Goal: Transaction & Acquisition: Book appointment/travel/reservation

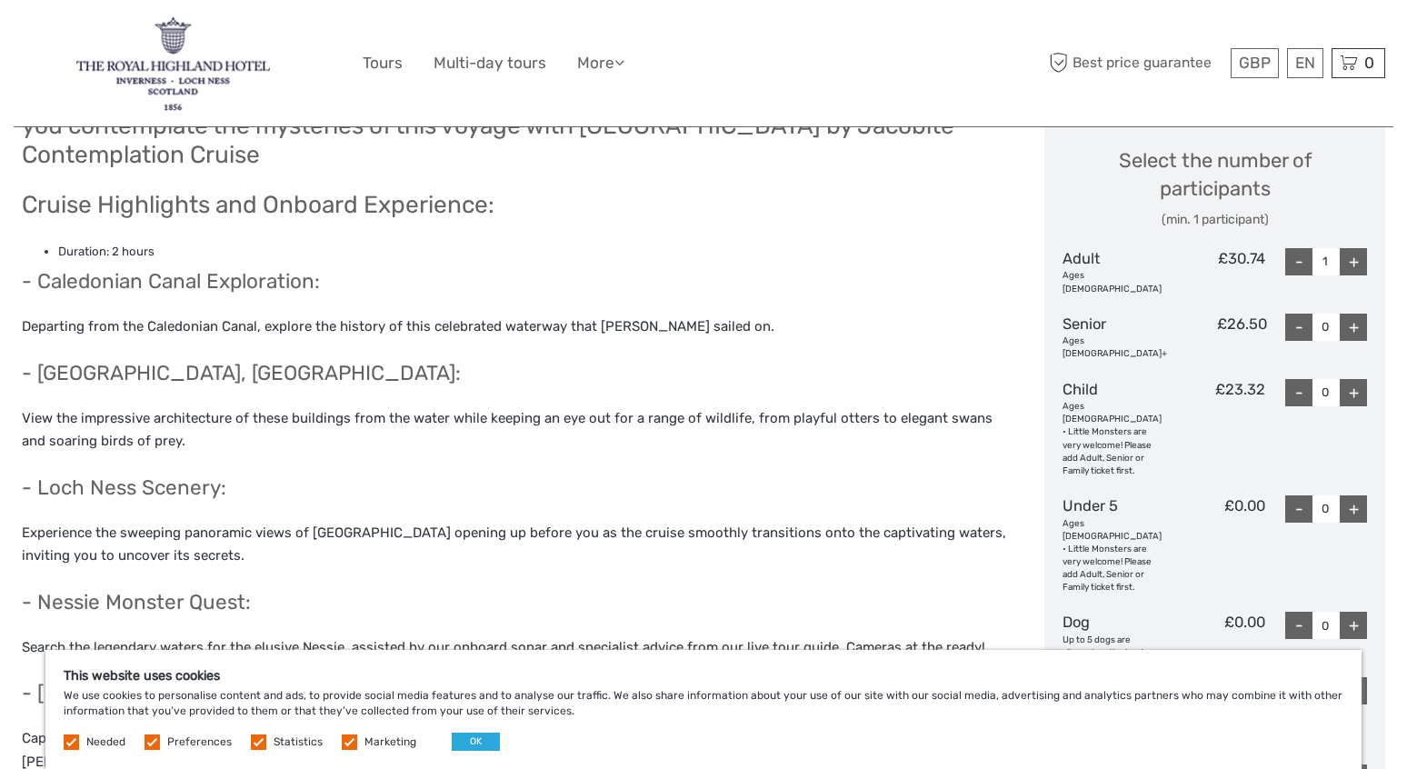
scroll to position [780, 0]
click at [1357, 317] on div "+" at bounding box center [1353, 328] width 27 height 27
type input "1"
click at [1360, 260] on div "+" at bounding box center [1353, 263] width 27 height 27
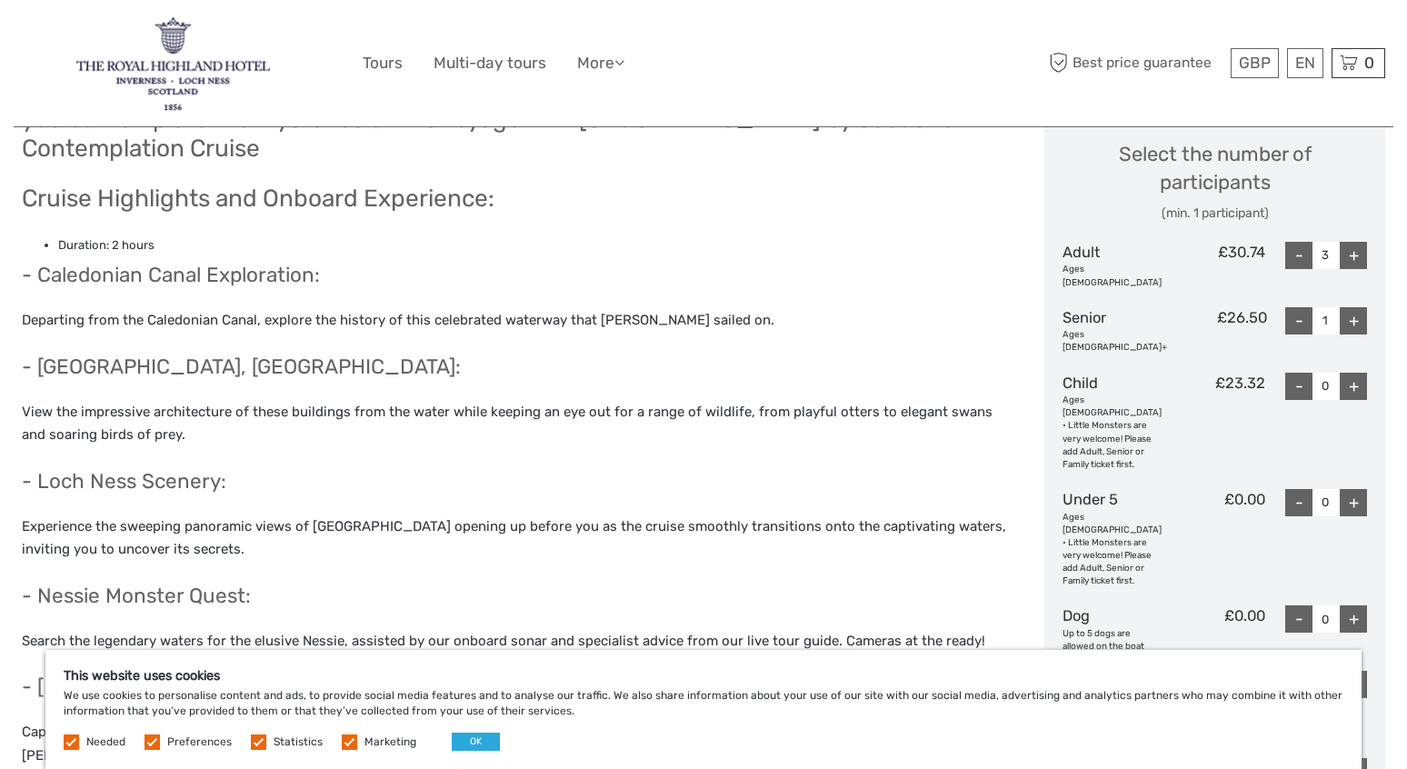
scroll to position [789, 0]
click at [1292, 253] on div "-" at bounding box center [1298, 254] width 27 height 27
type input "2"
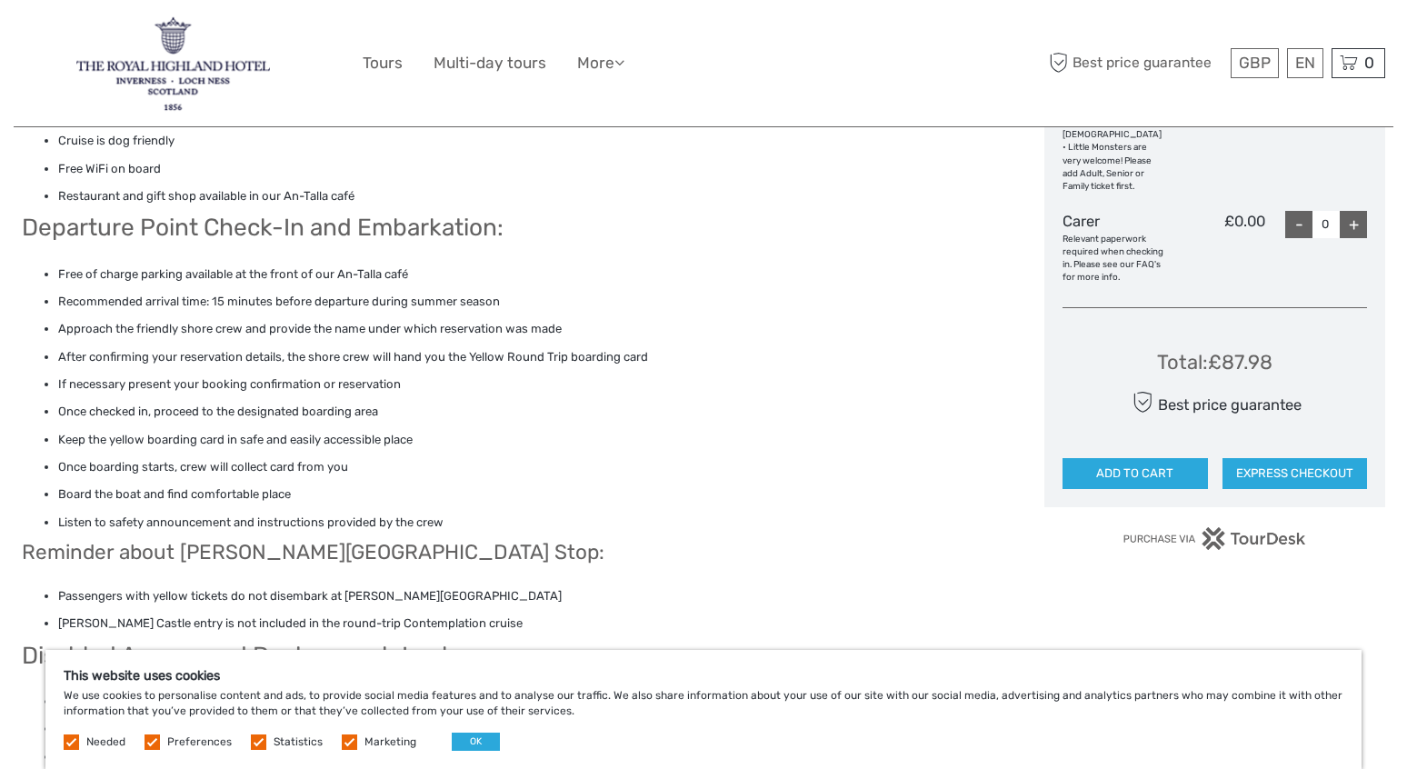
scroll to position [1705, 0]
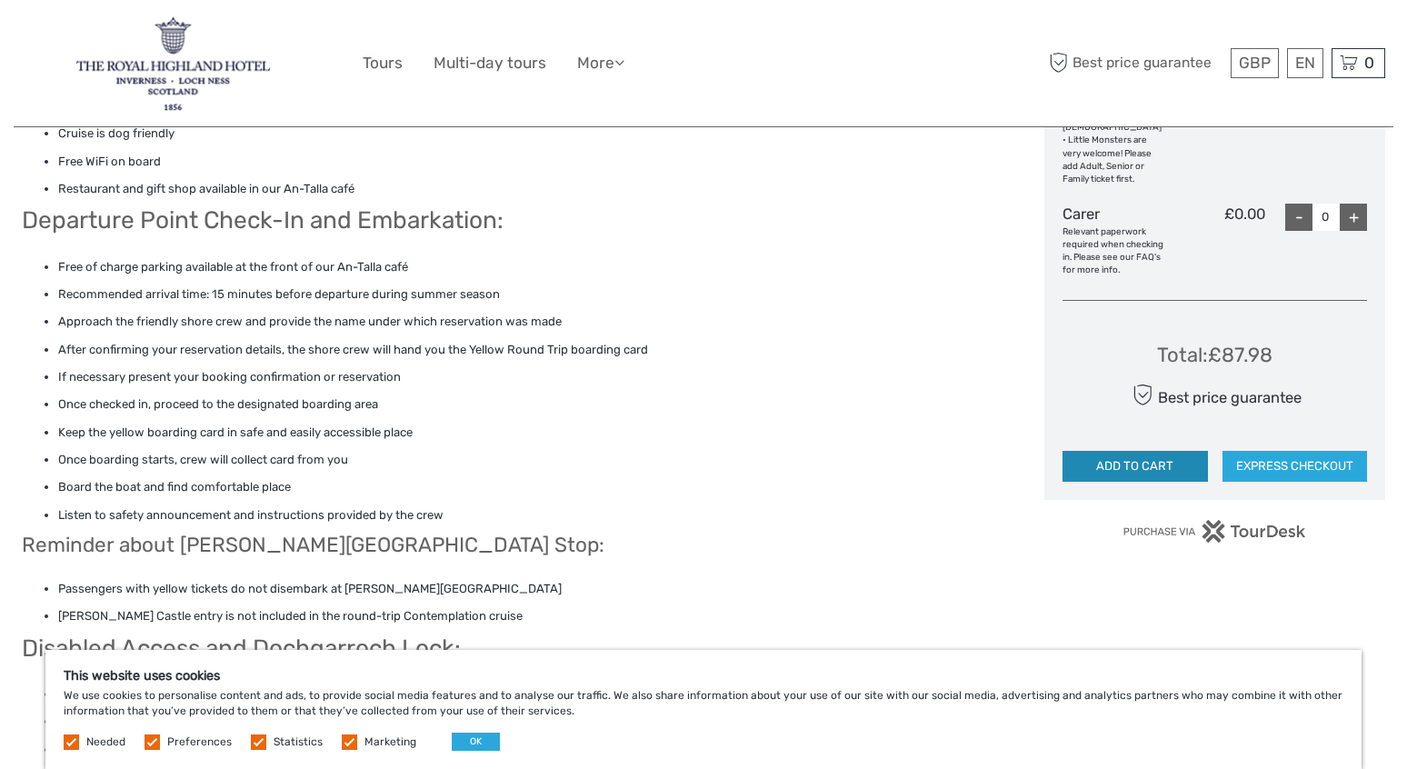
click at [1159, 451] on button "ADD TO CART" at bounding box center [1134, 466] width 145 height 31
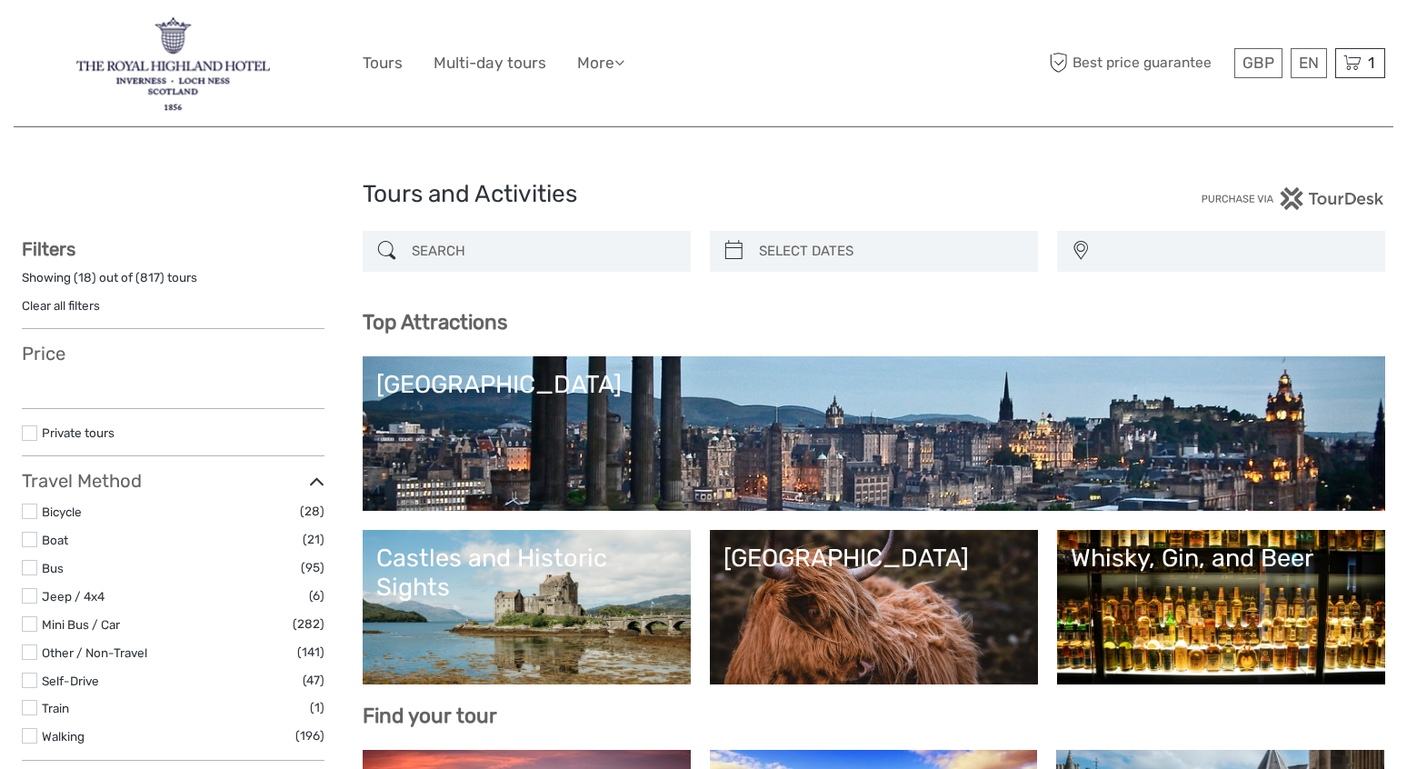
select select
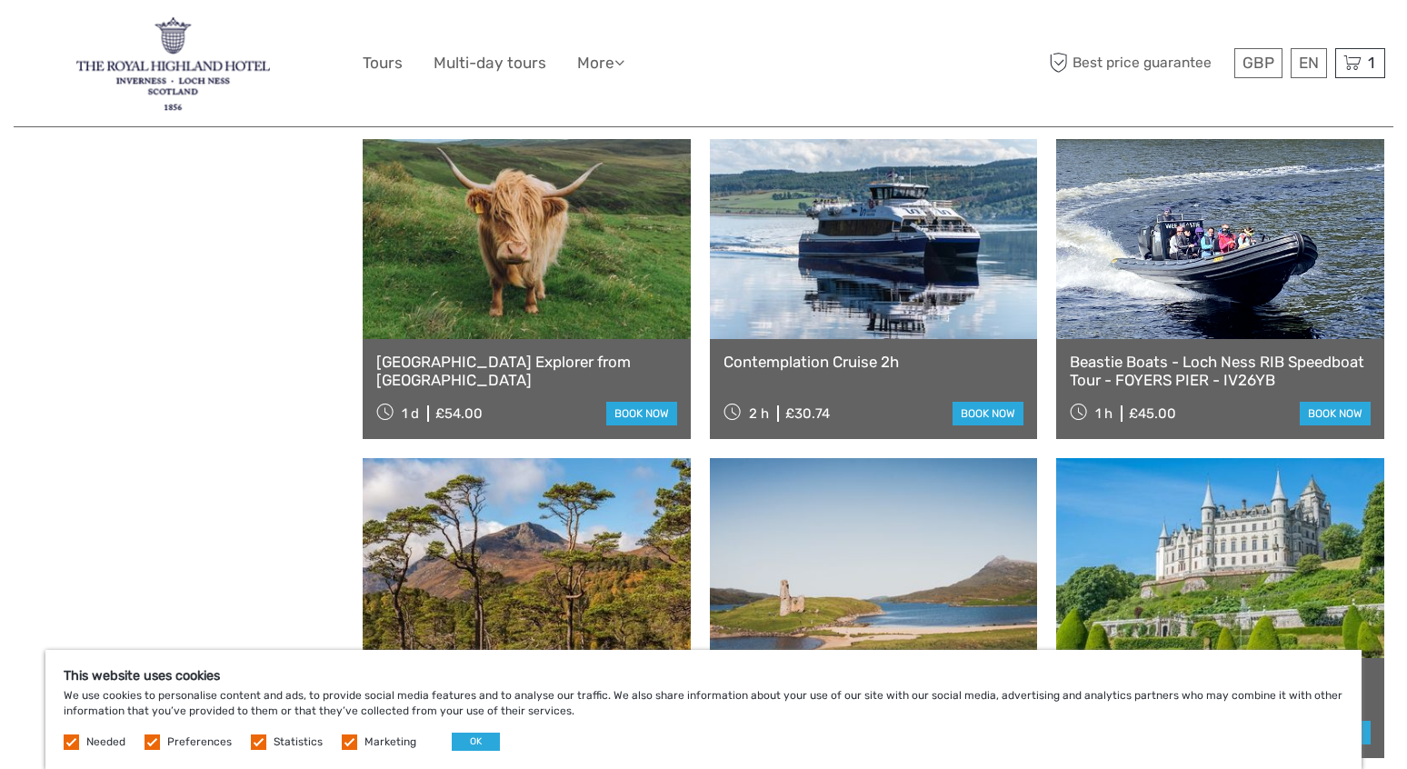
scroll to position [1878, 0]
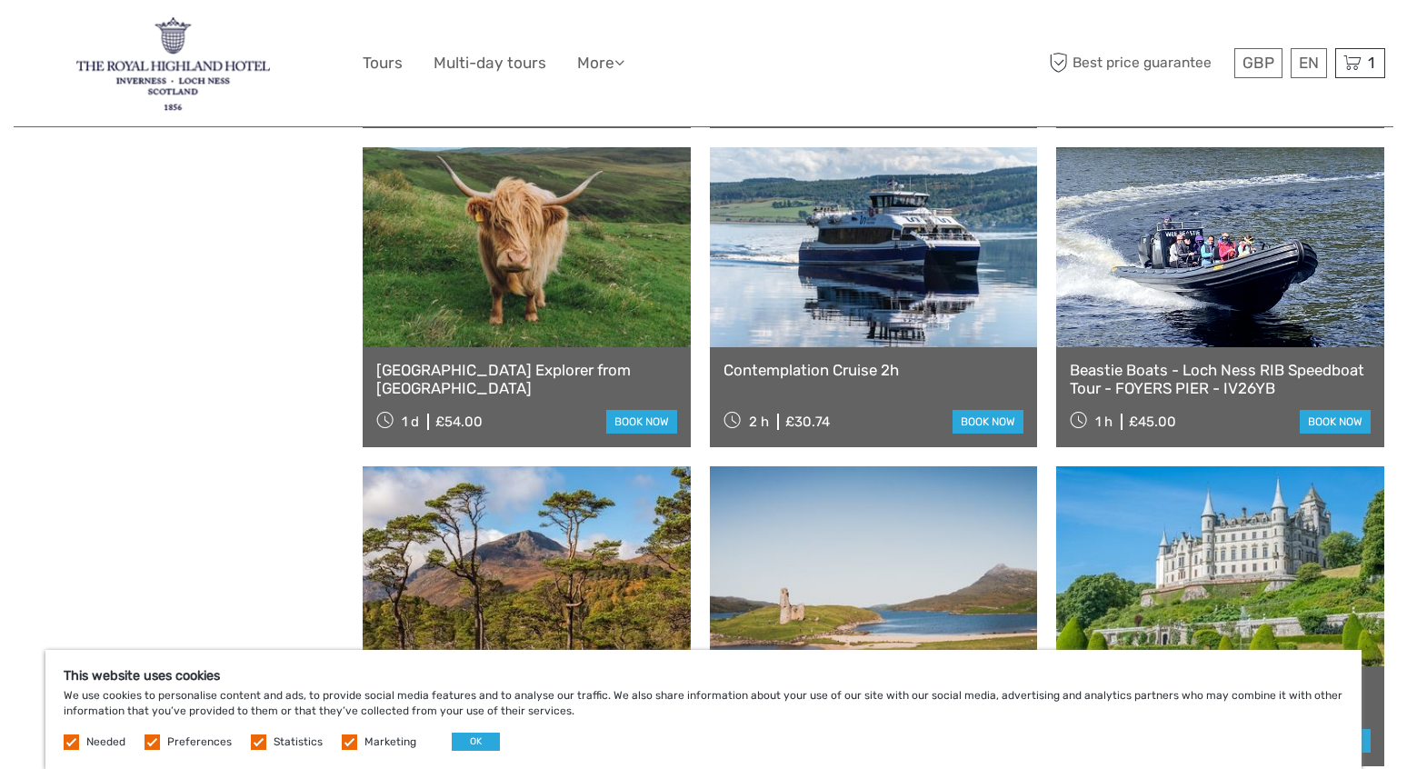
click at [921, 284] on link at bounding box center [874, 247] width 328 height 200
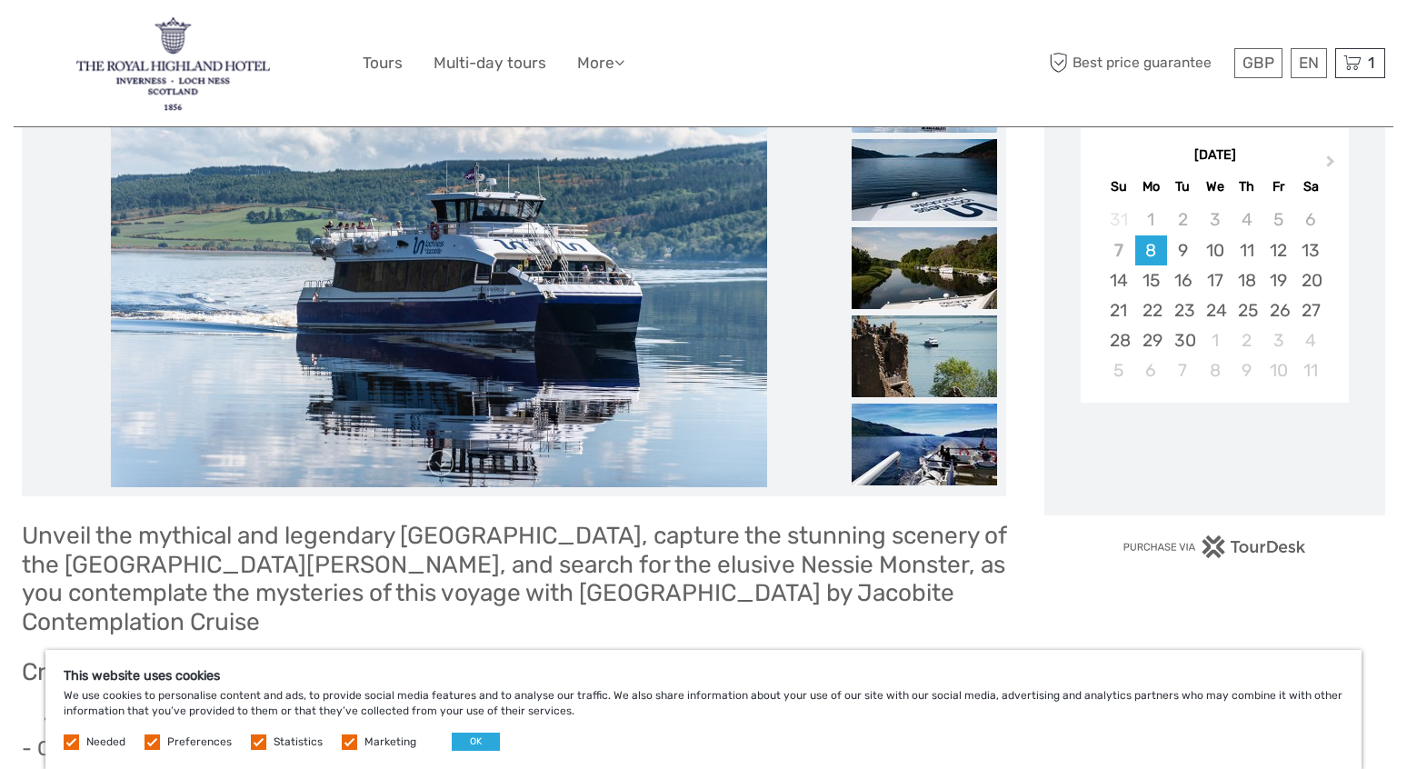
scroll to position [321, 0]
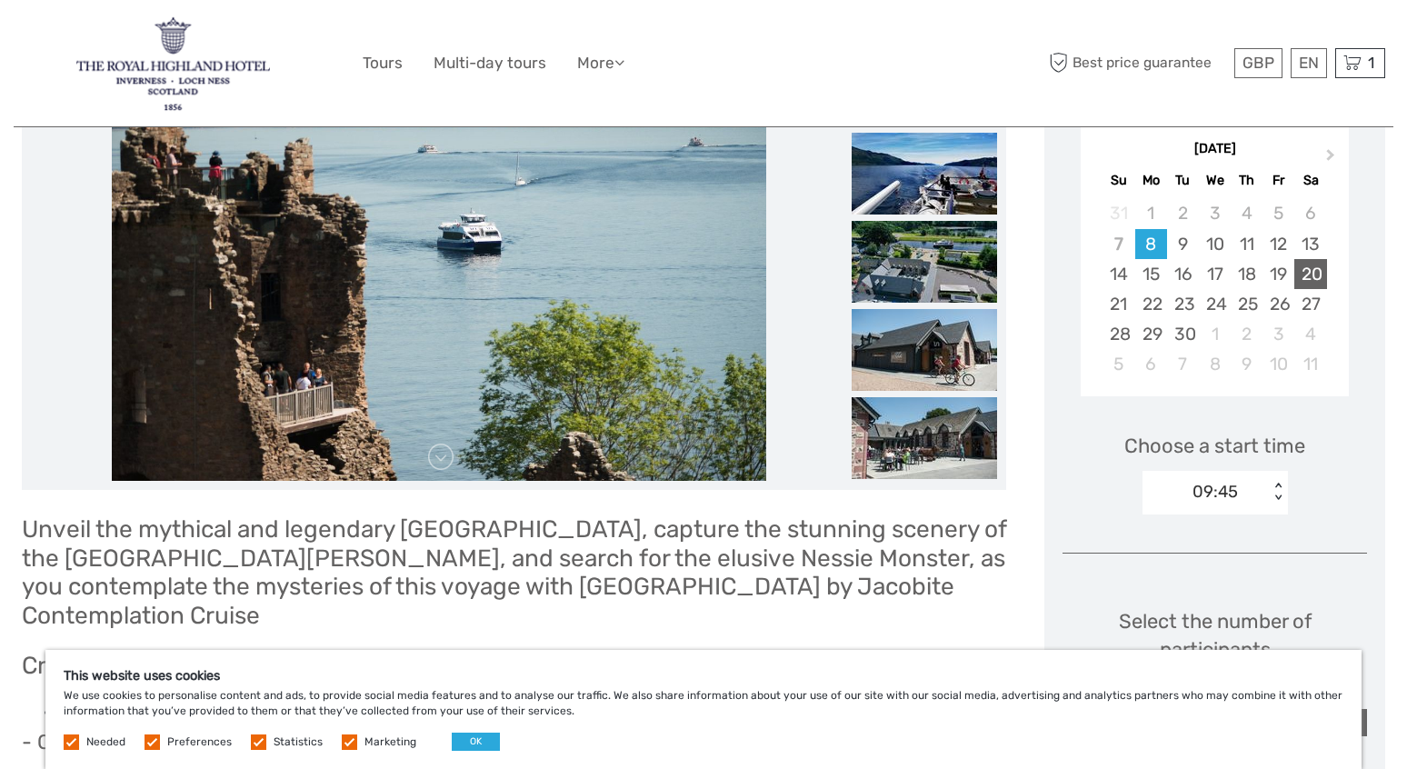
click at [1315, 276] on div "20" at bounding box center [1310, 274] width 32 height 30
click at [1185, 495] on div "09:45" at bounding box center [1205, 491] width 126 height 27
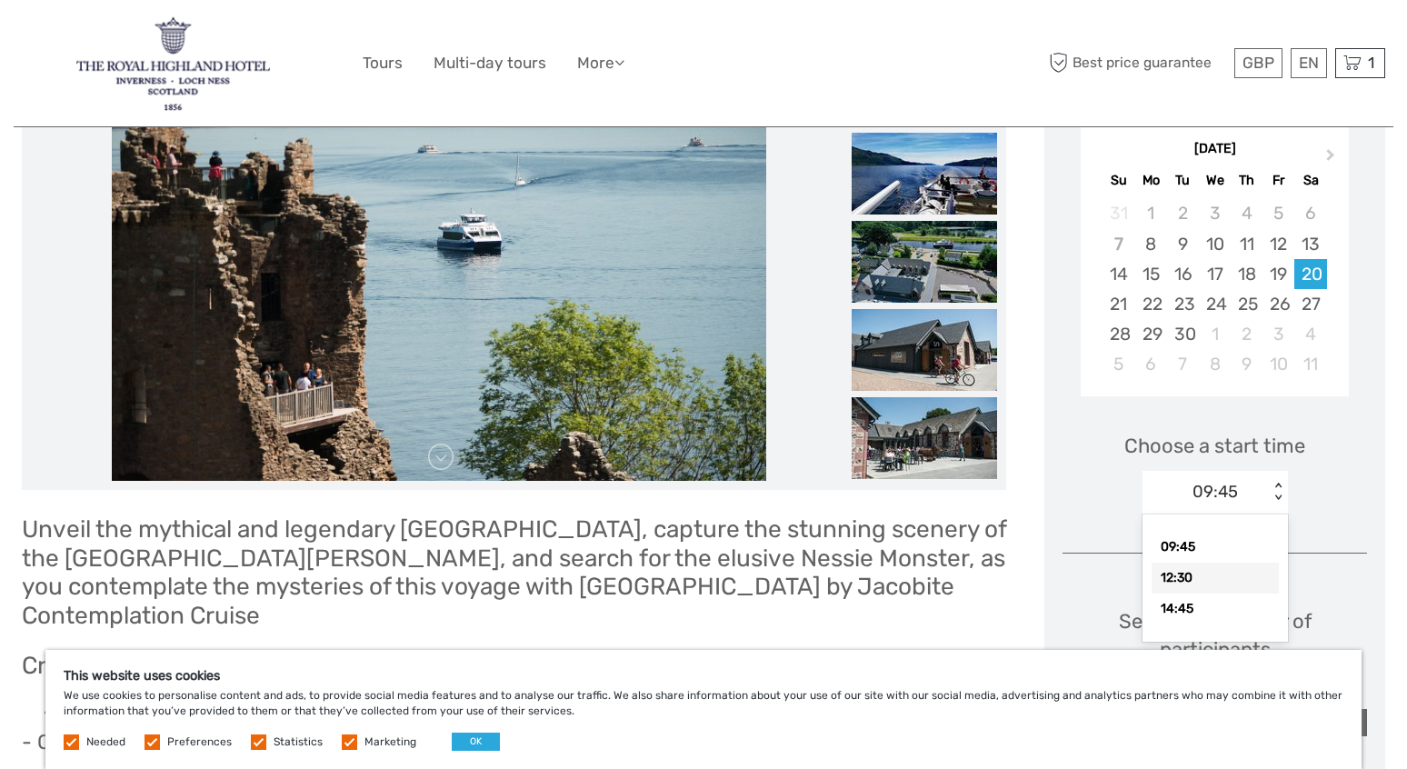
click at [1190, 580] on div "12:30" at bounding box center [1214, 578] width 127 height 31
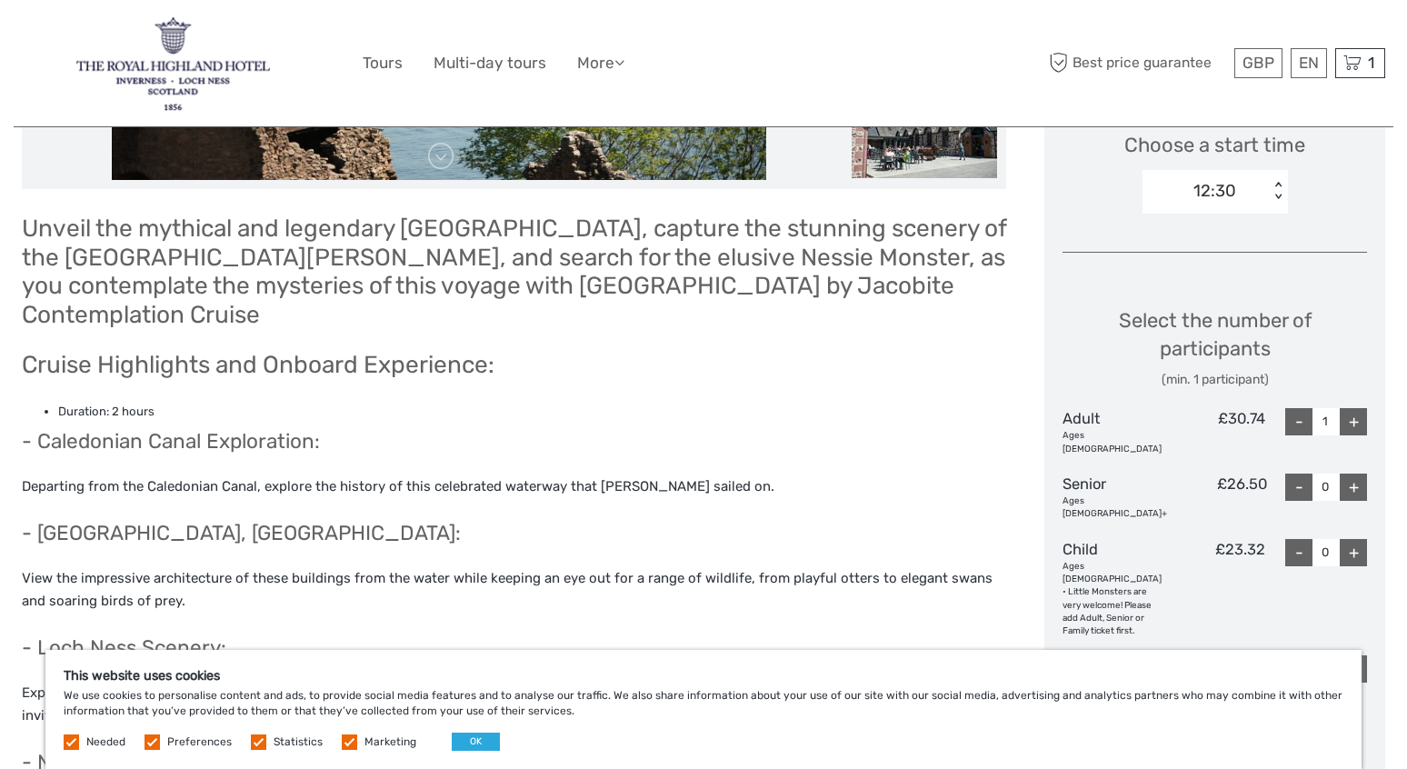
scroll to position [624, 0]
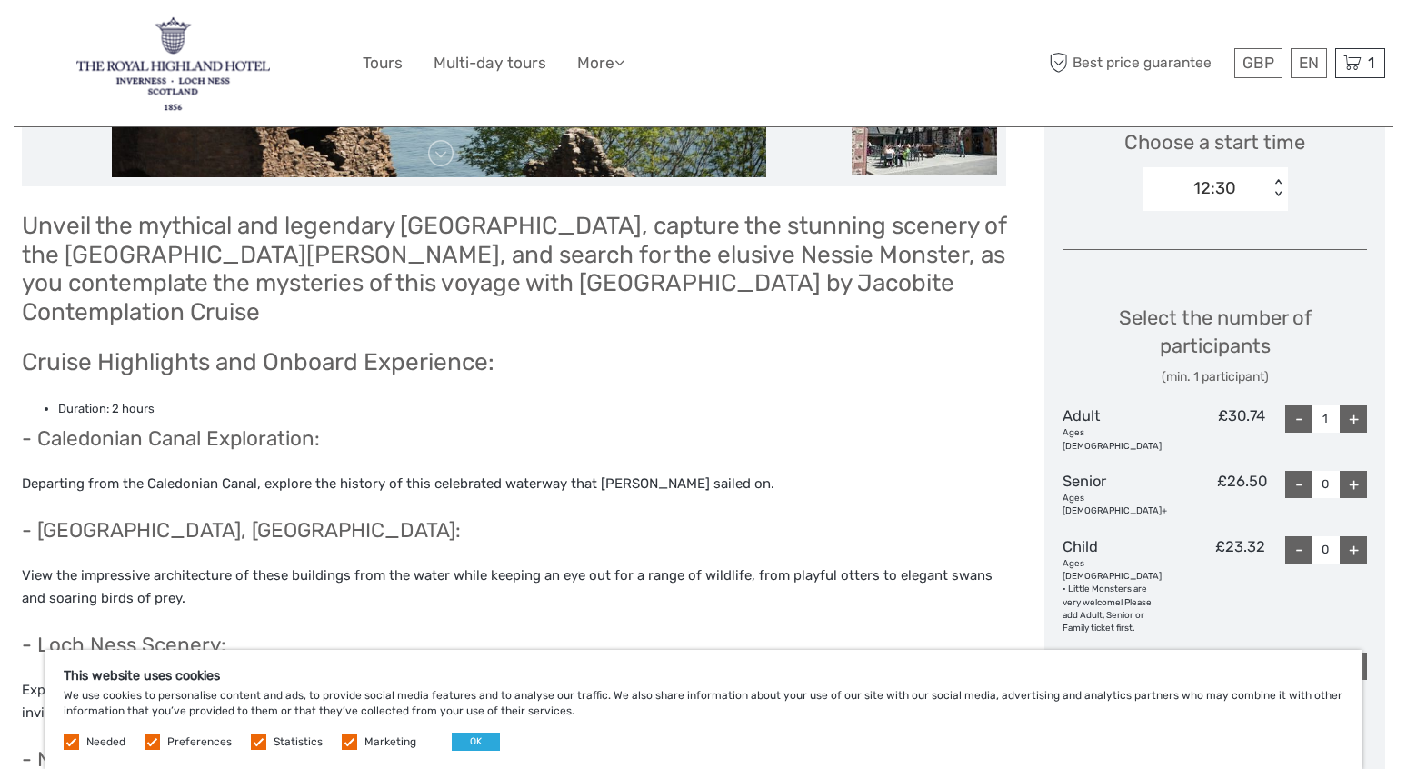
click at [1360, 418] on div "+" at bounding box center [1353, 418] width 27 height 27
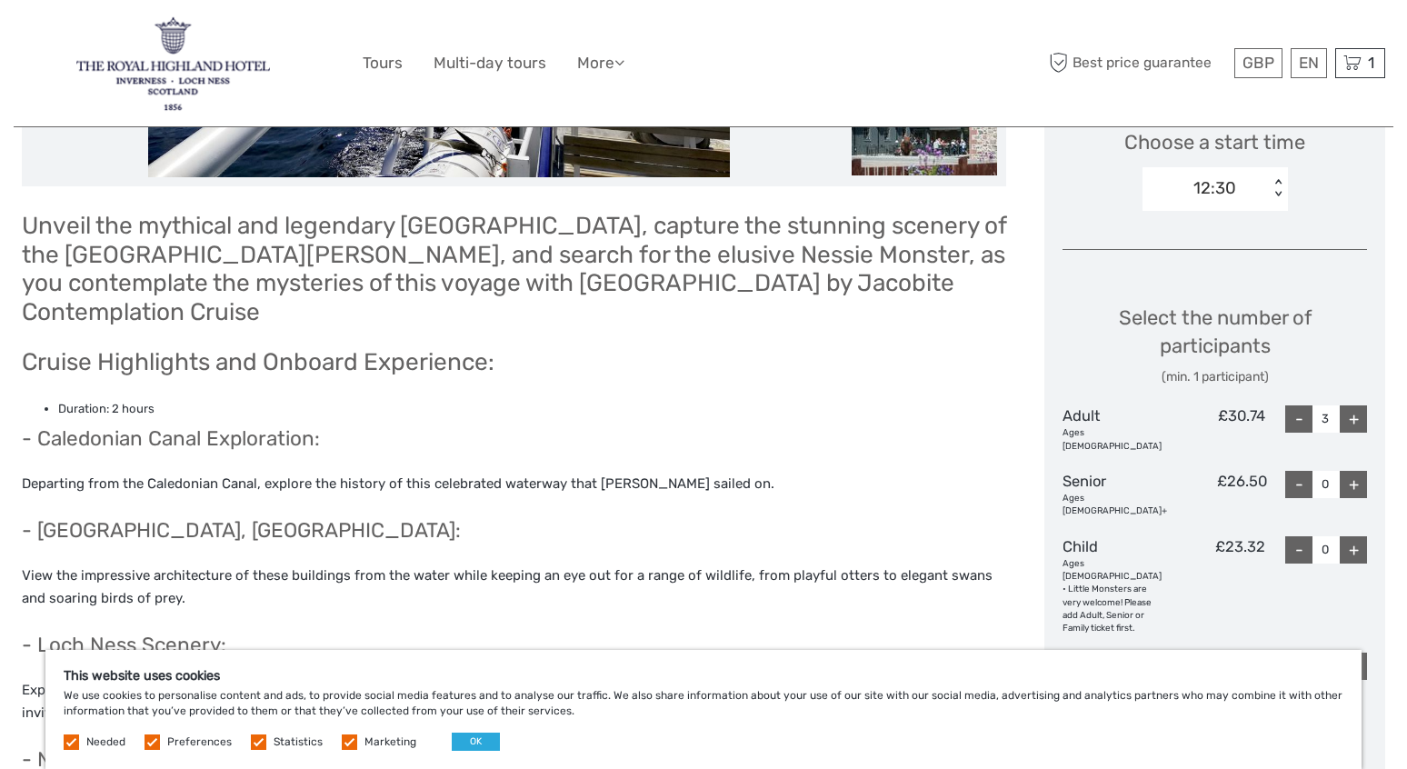
click at [1303, 414] on div "-" at bounding box center [1298, 418] width 27 height 27
type input "2"
click at [1352, 471] on div "+" at bounding box center [1353, 484] width 27 height 27
type input "1"
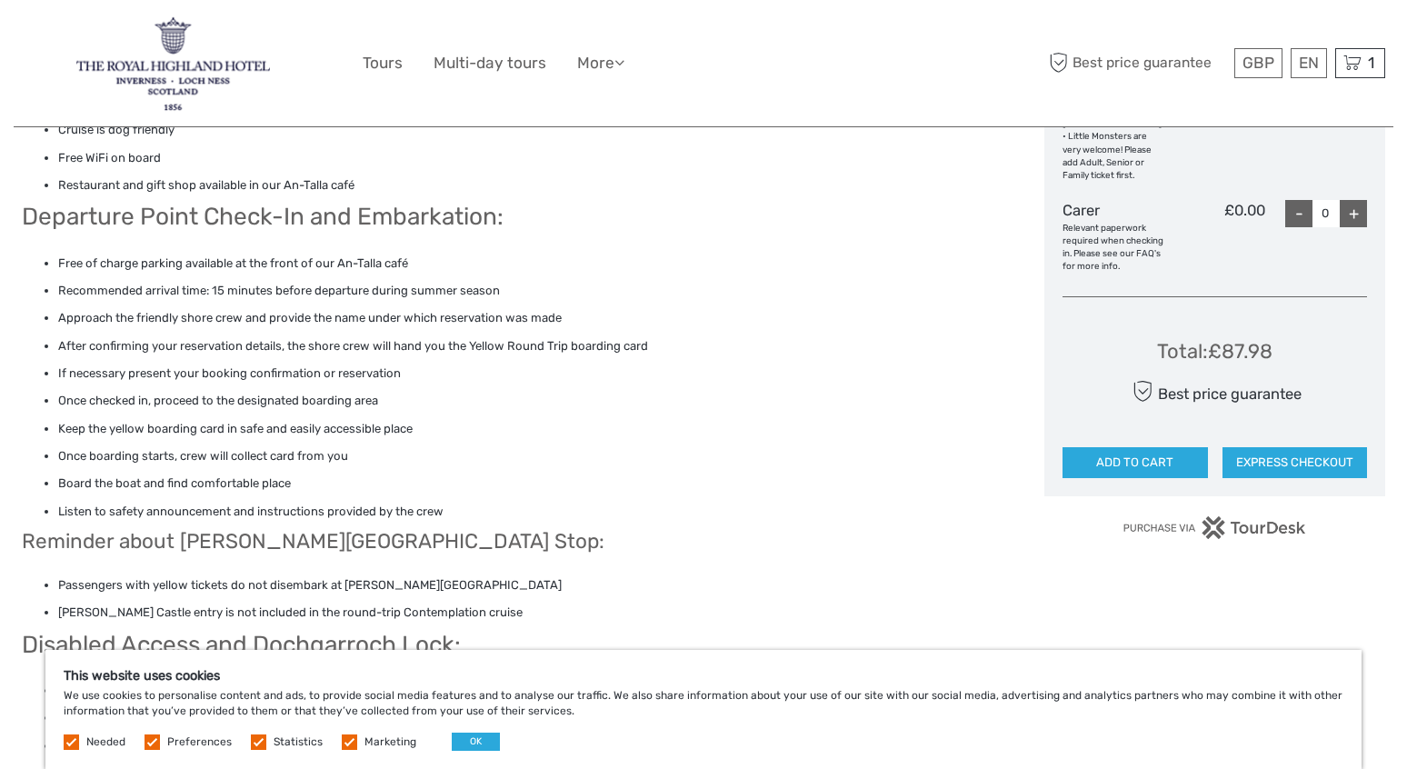
scroll to position [1712, 0]
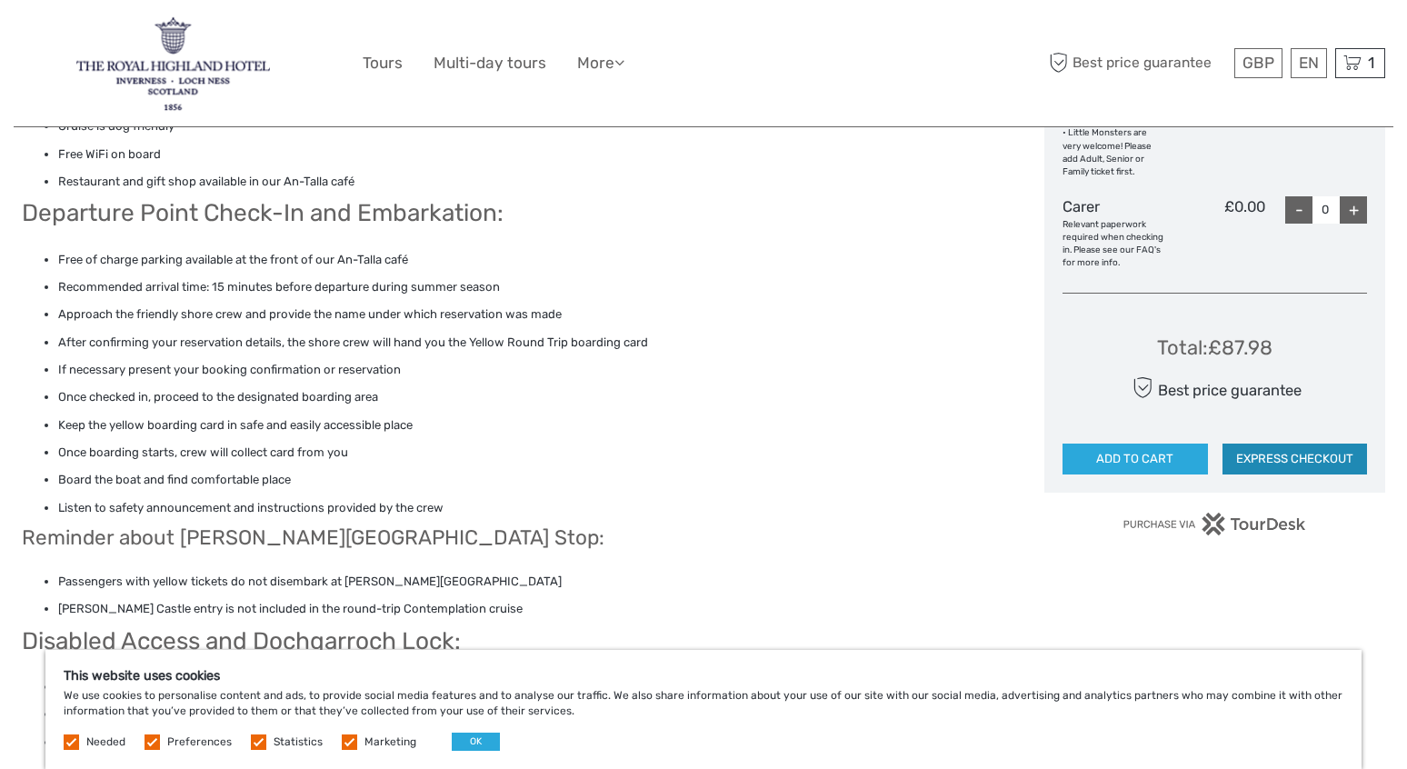
click at [1263, 443] on button "EXPRESS CHECKOUT" at bounding box center [1294, 458] width 145 height 31
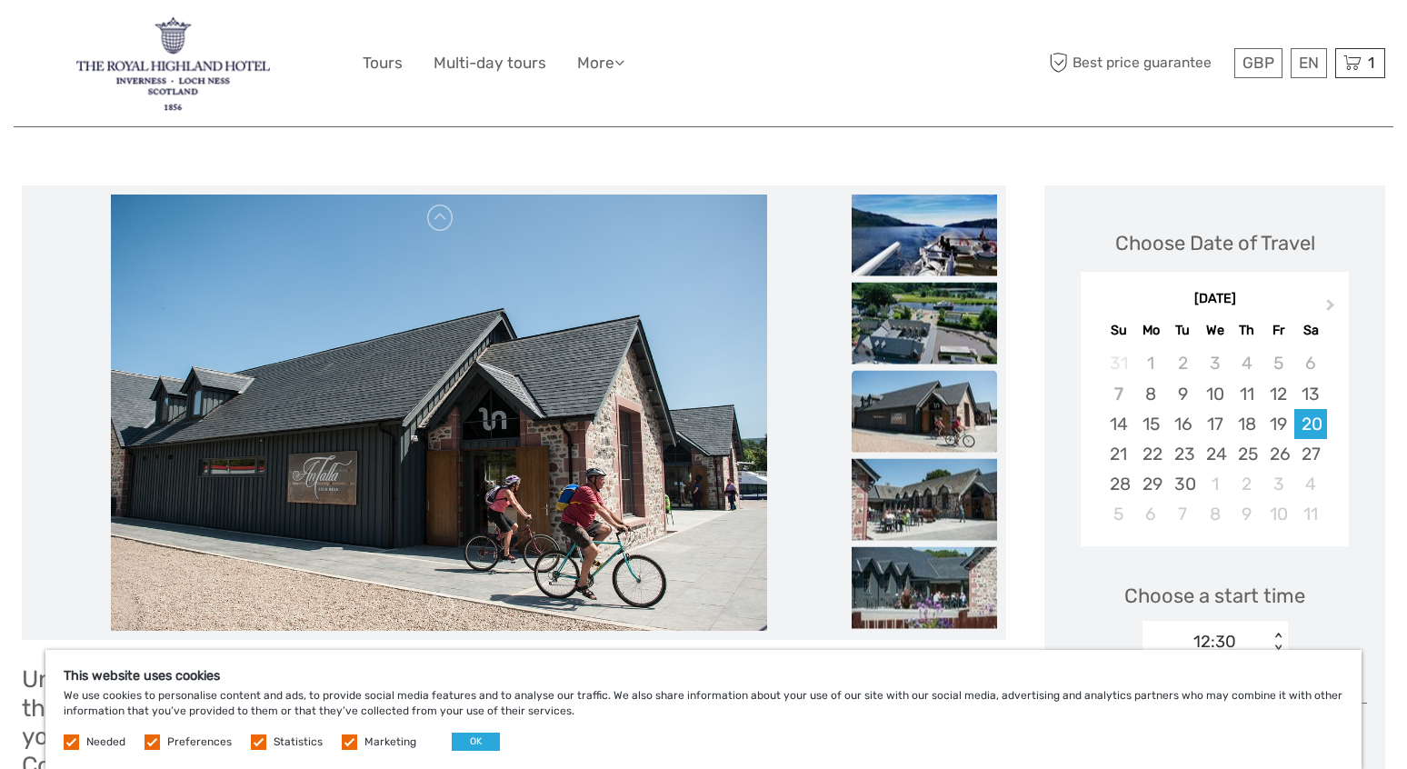
scroll to position [149, 0]
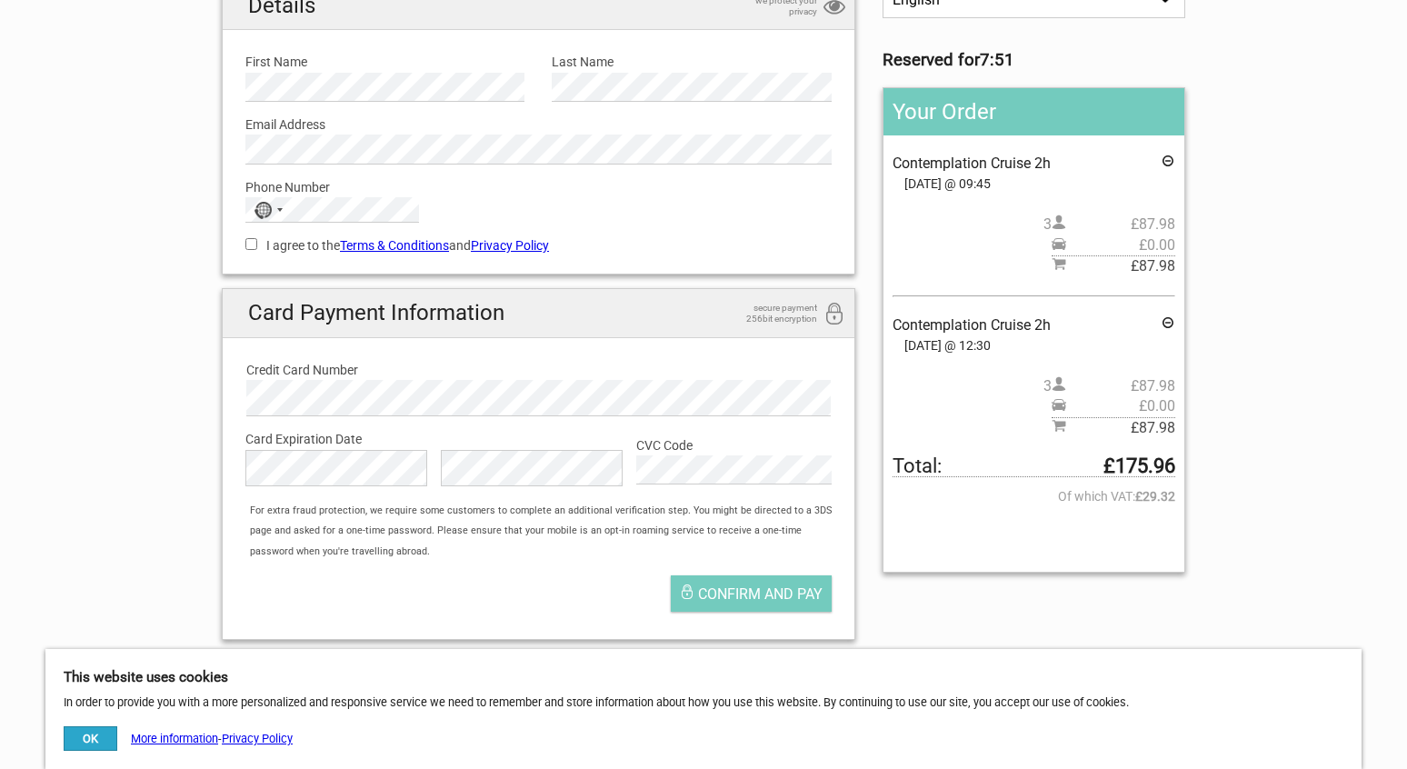
scroll to position [223, 0]
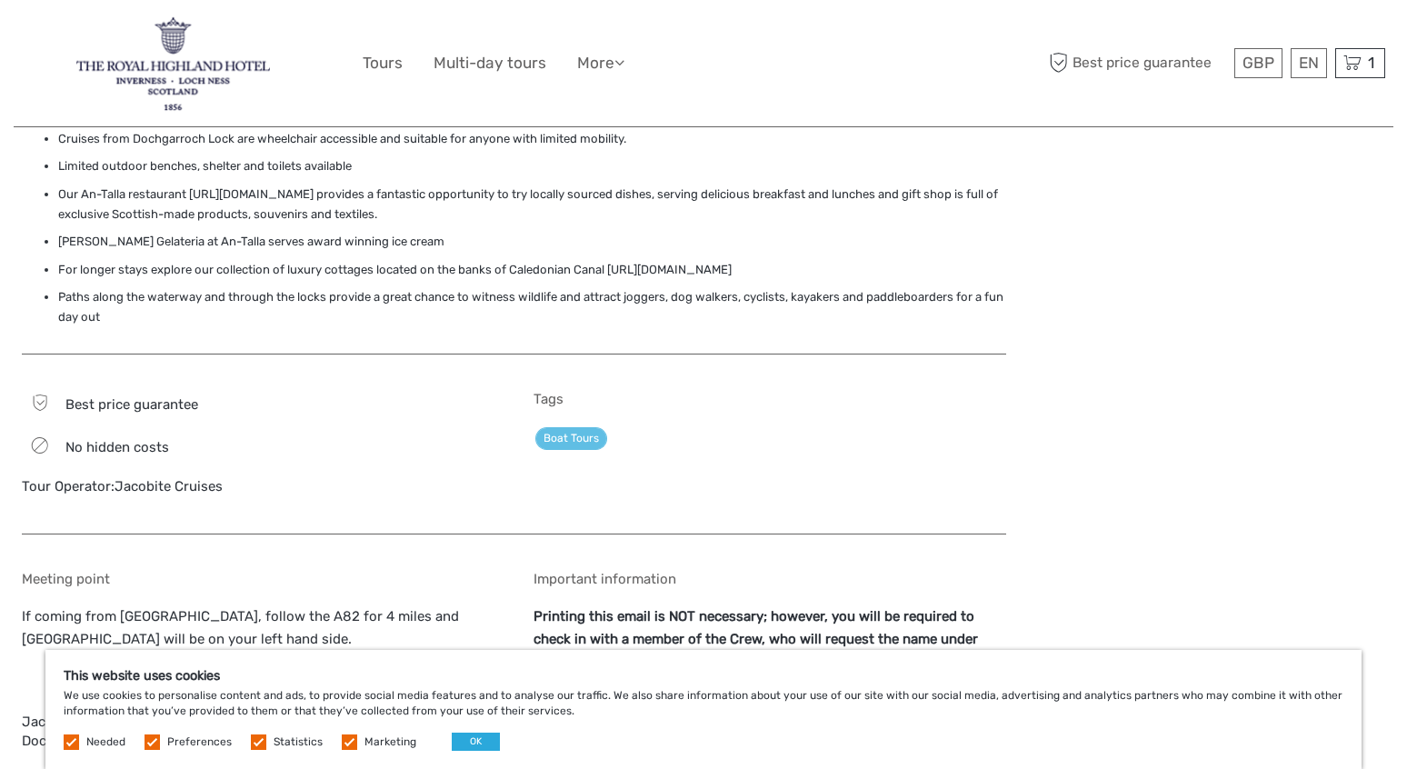
scroll to position [2262, 0]
click at [1357, 59] on icon at bounding box center [1352, 63] width 18 height 23
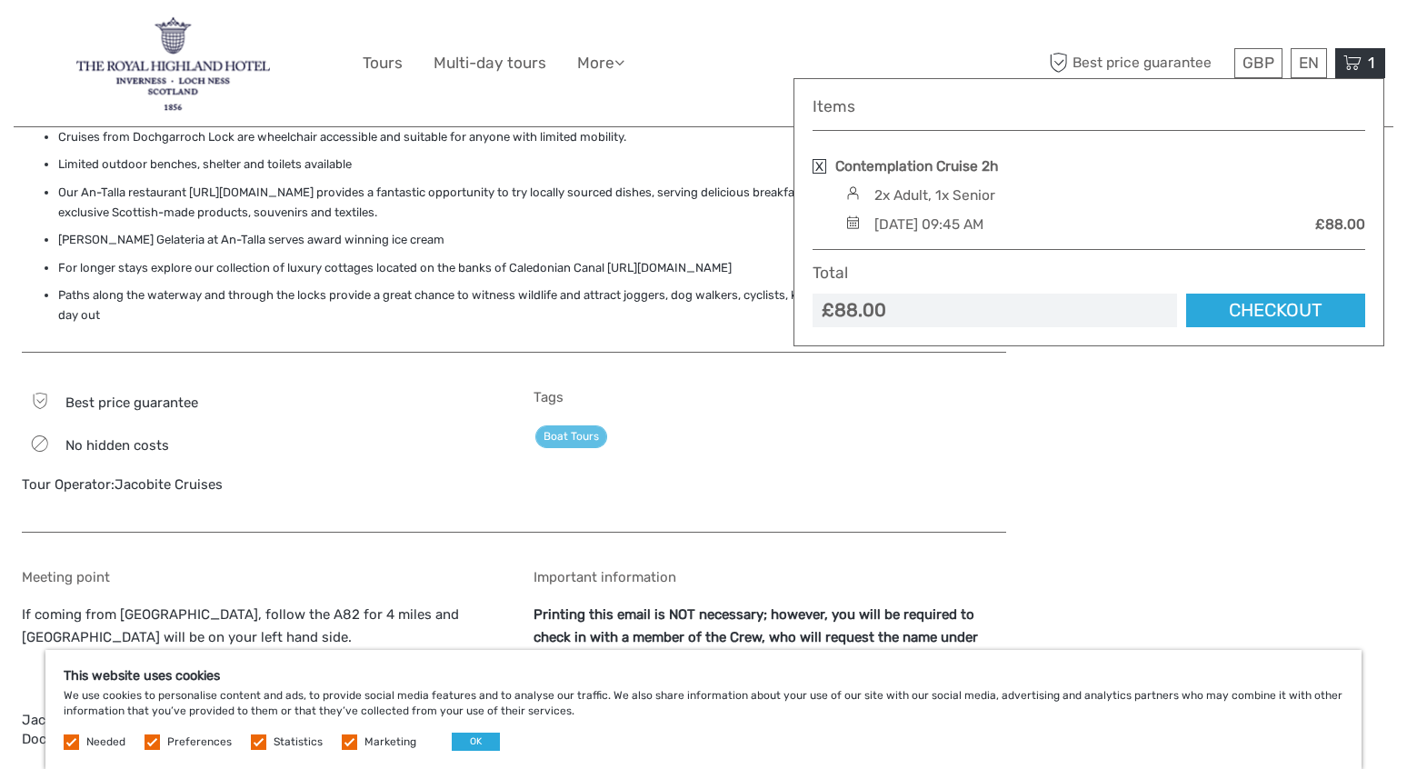
click at [816, 166] on link at bounding box center [819, 166] width 14 height 15
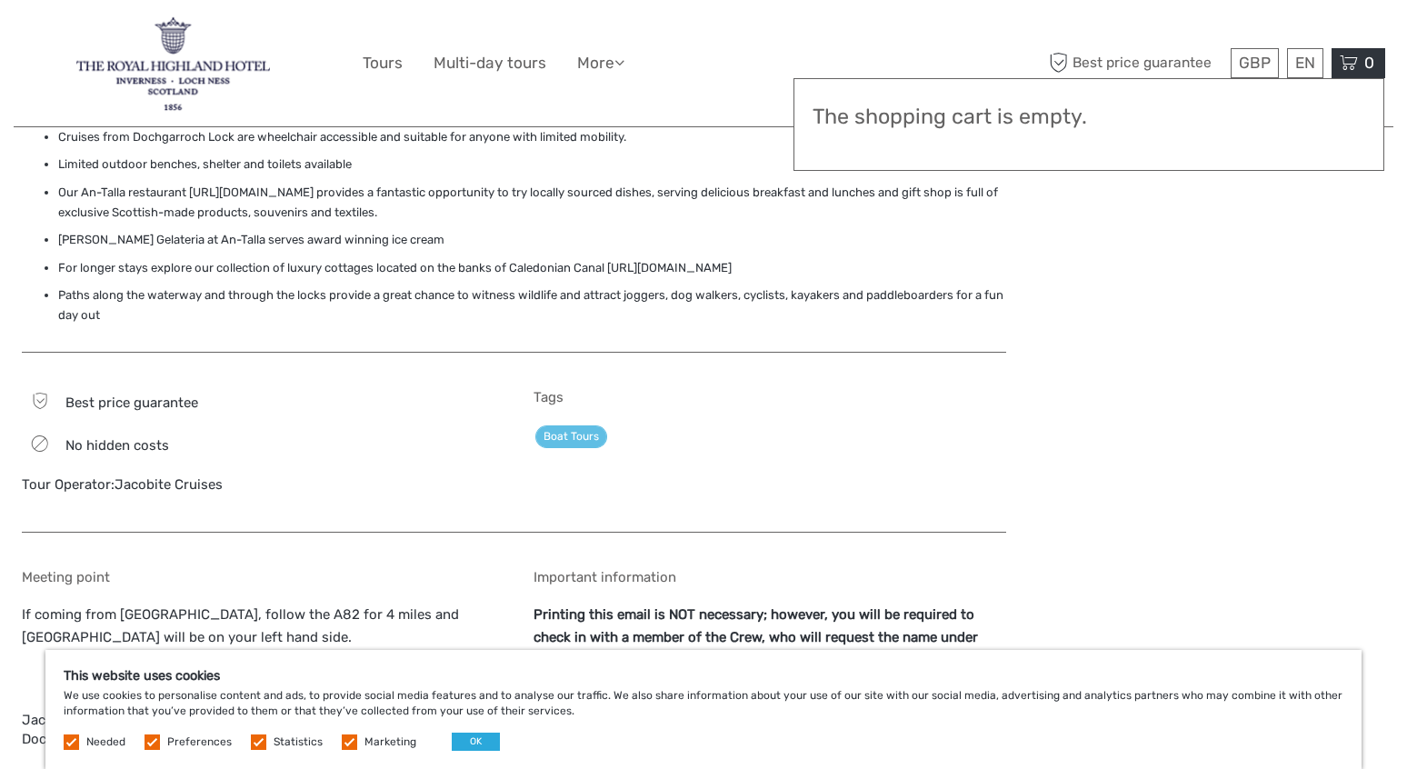
click at [1360, 65] on div "0 Items Total £87.98 Checkout The shopping cart is empty." at bounding box center [1358, 63] width 54 height 30
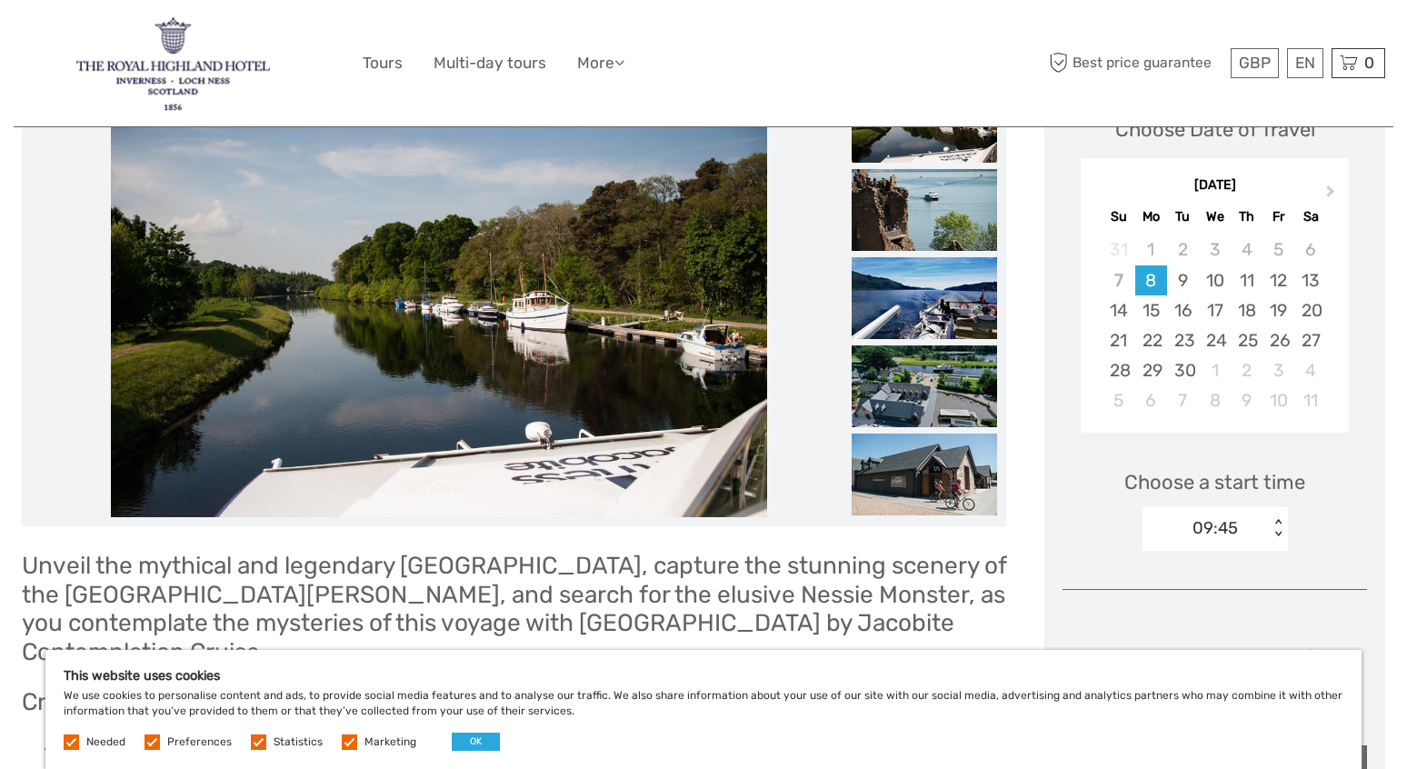
scroll to position [288, 0]
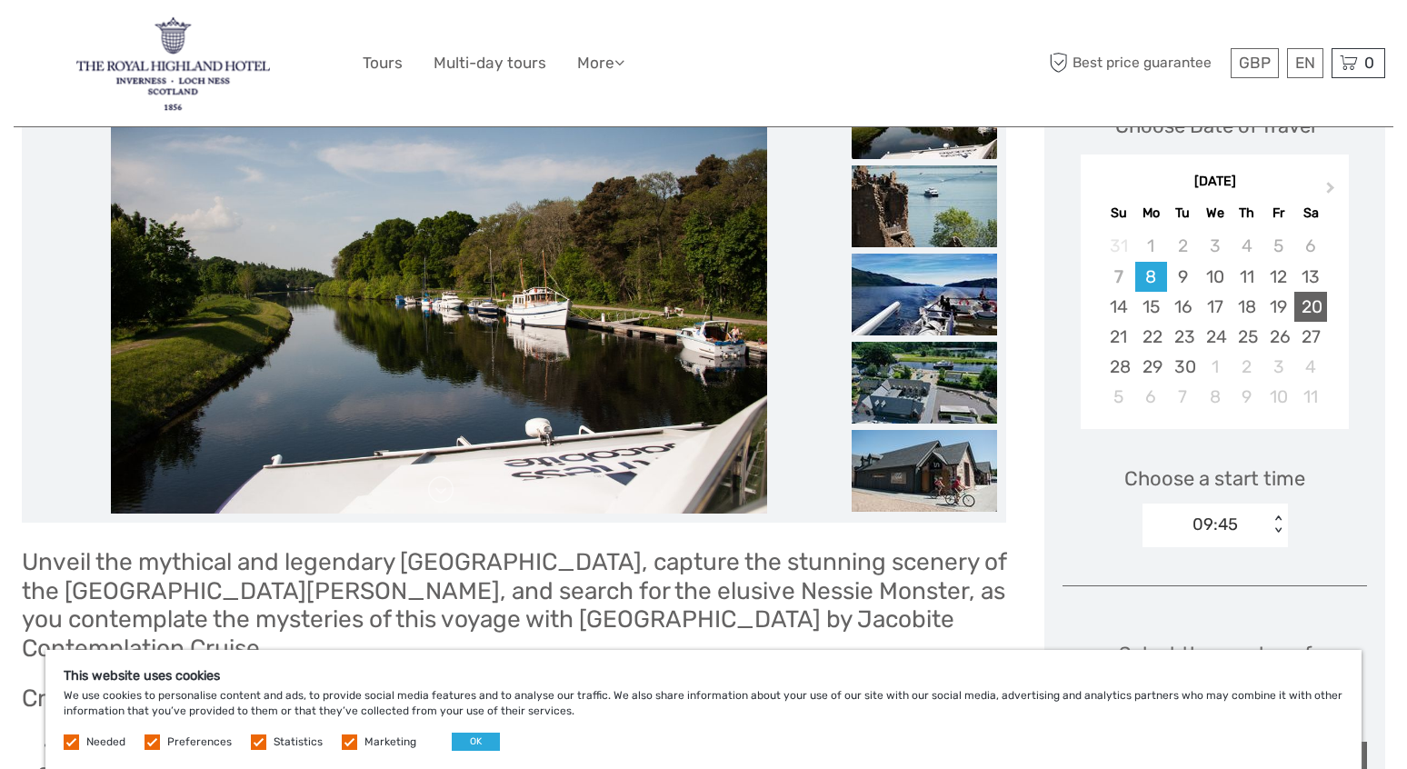
click at [1306, 315] on div "20" at bounding box center [1310, 307] width 32 height 30
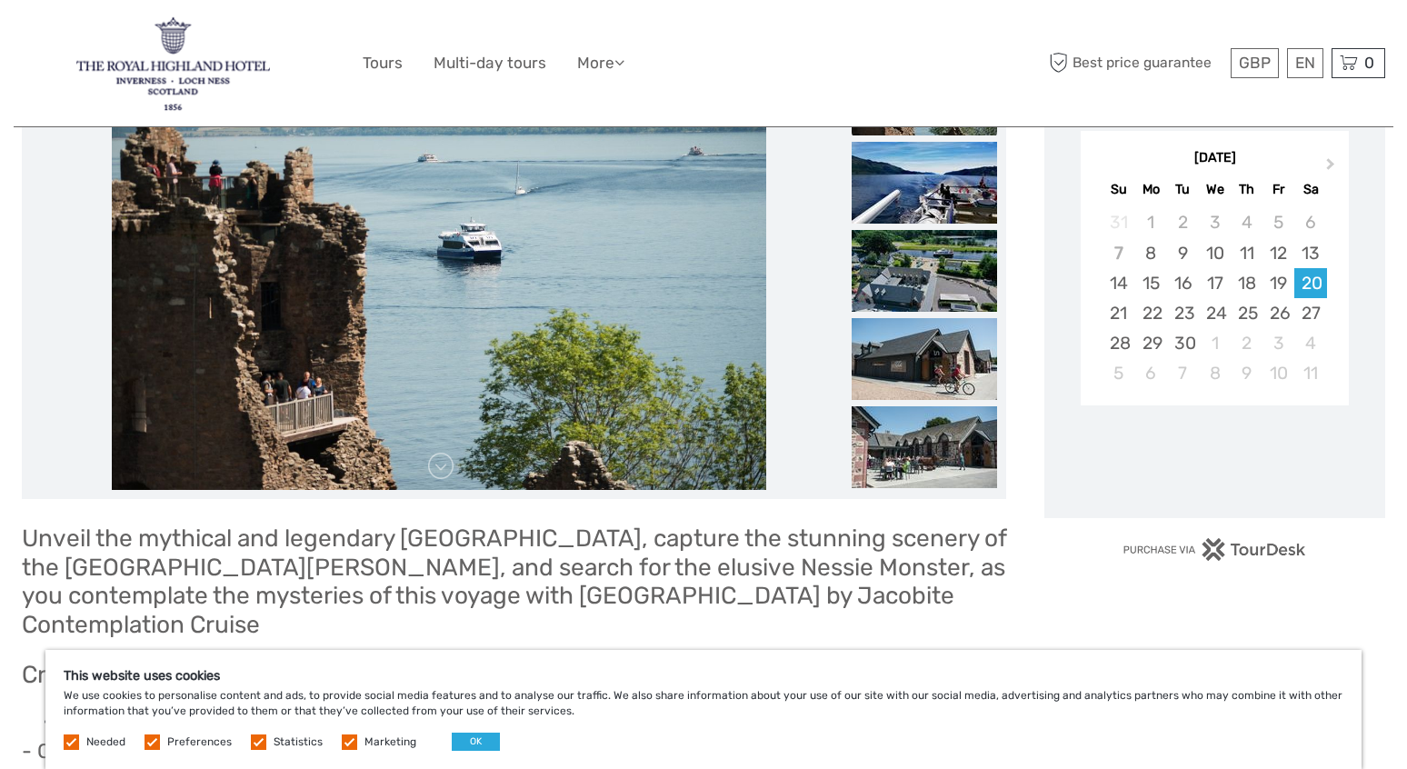
scroll to position [320, 0]
